Goal: Find specific page/section: Find specific page/section

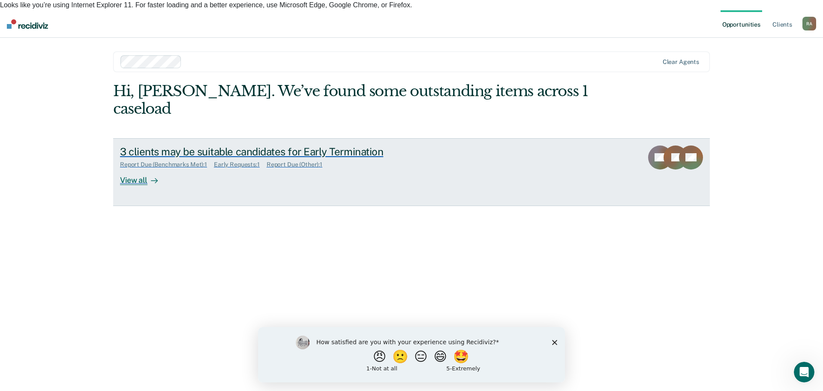
click at [139, 168] on div "View all" at bounding box center [144, 176] width 48 height 17
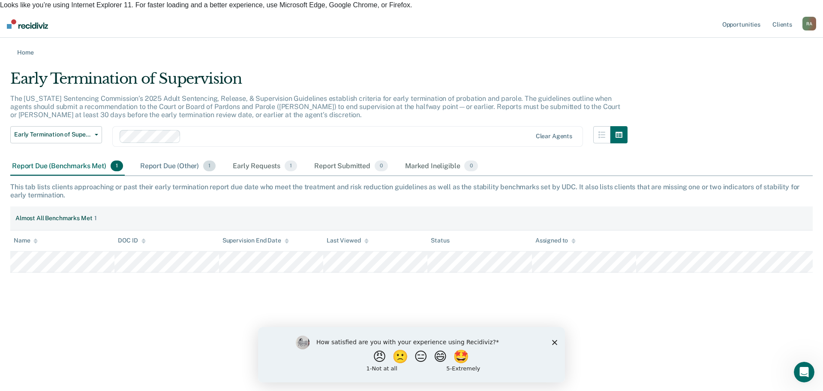
click at [181, 157] on div "Report Due (Other) 1" at bounding box center [178, 166] width 79 height 19
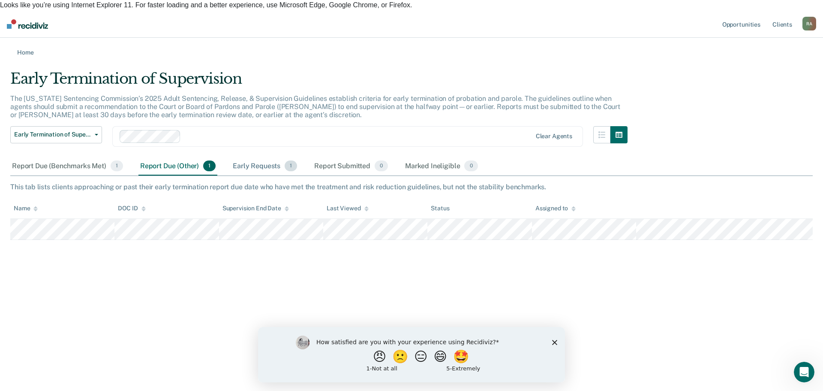
click at [243, 159] on div "Early Requests 1" at bounding box center [265, 166] width 68 height 19
click at [45, 157] on div "Report Due (Benchmarks Met) 1" at bounding box center [67, 166] width 115 height 19
